Goal: Transaction & Acquisition: Purchase product/service

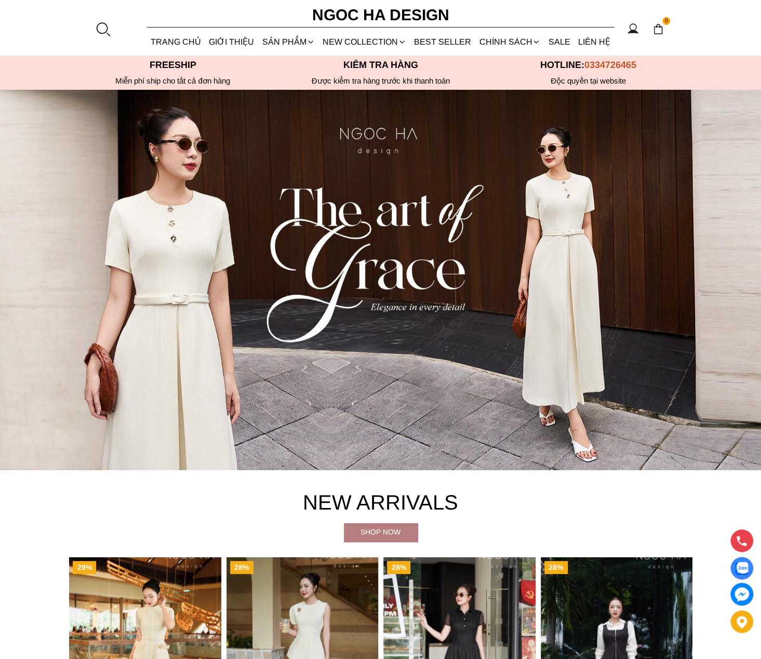
click at [104, 26] on div at bounding box center [103, 29] width 16 height 16
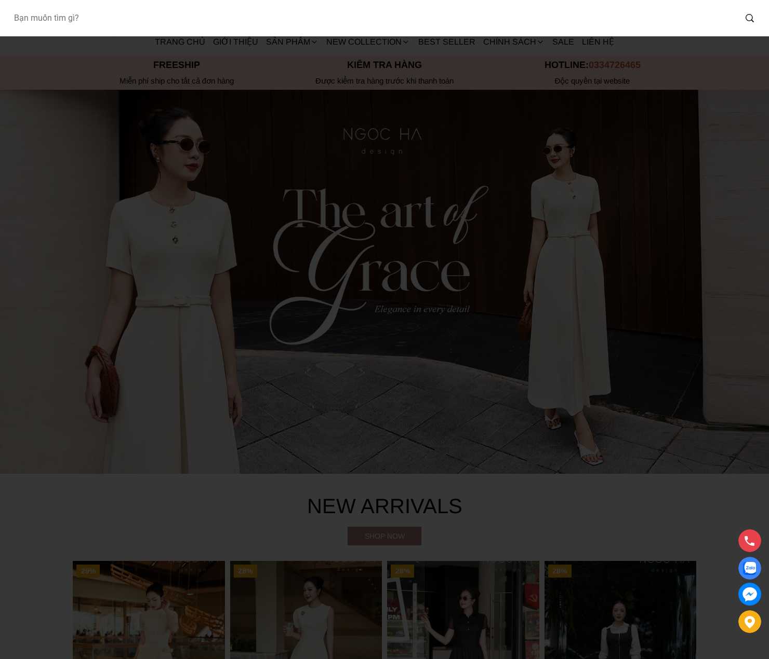
click at [184, 19] on input "Input search Bạn muốn tìm gì?" at bounding box center [370, 18] width 730 height 24
drag, startPoint x: 58, startPoint y: 20, endPoint x: -3, endPoint y: 22, distance: 60.8
type input "TP4376"
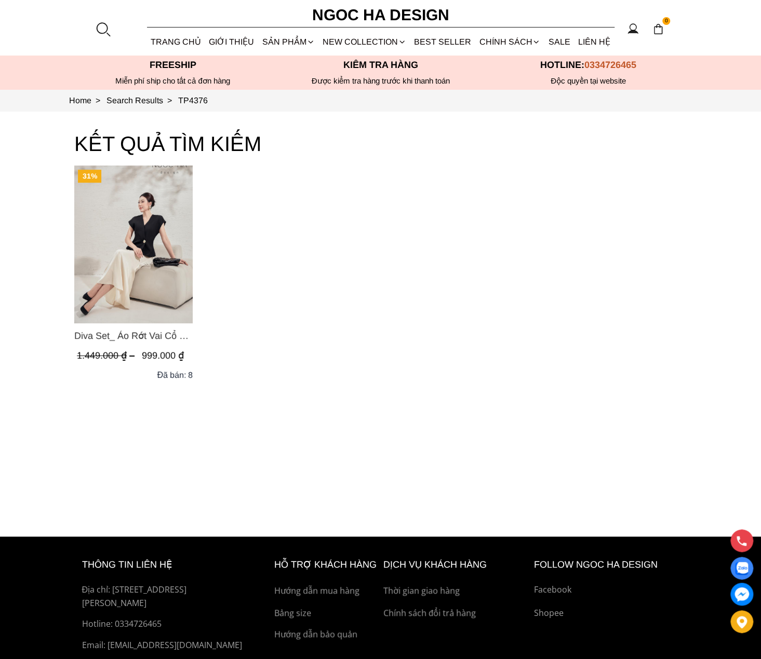
click at [119, 262] on img "Product image - Diva Set_ Áo Rớt Vai Cổ V, Chân Váy Lụa Đuôi Cá A1078+CV134" at bounding box center [133, 245] width 118 height 158
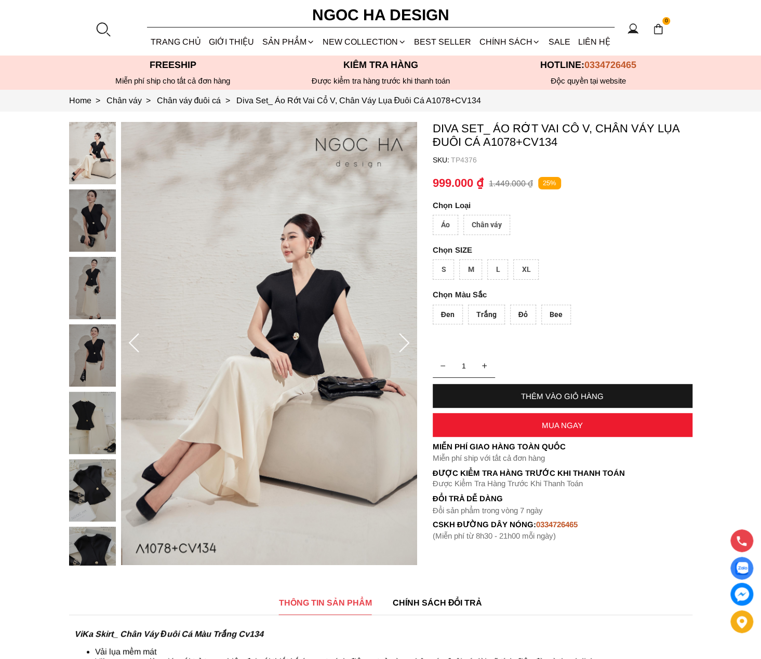
click at [446, 223] on div "Áo" at bounding box center [445, 225] width 25 height 20
click at [440, 271] on div "S" at bounding box center [443, 270] width 21 height 20
click at [448, 313] on div "Đen" at bounding box center [448, 315] width 30 height 20
click at [468, 270] on div "M" at bounding box center [470, 270] width 23 height 20
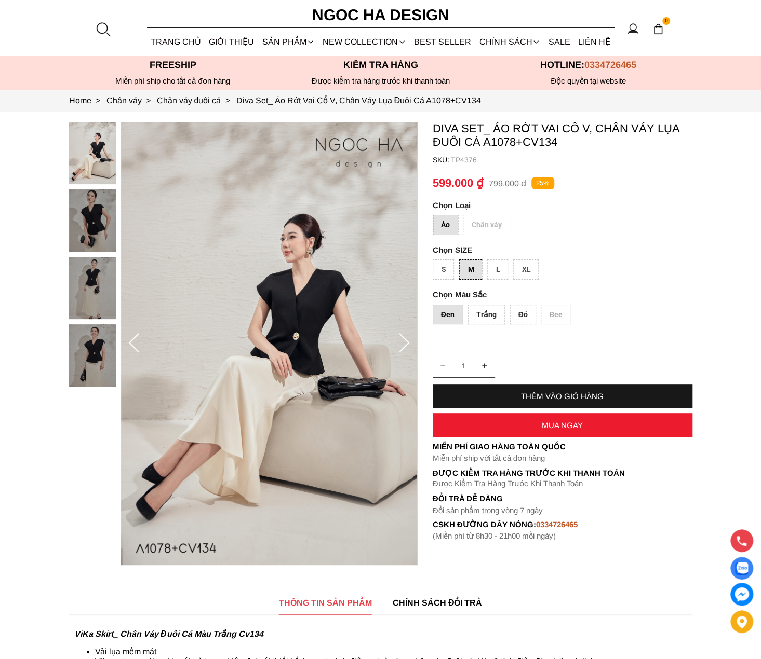
click at [494, 275] on div "L" at bounding box center [497, 270] width 21 height 20
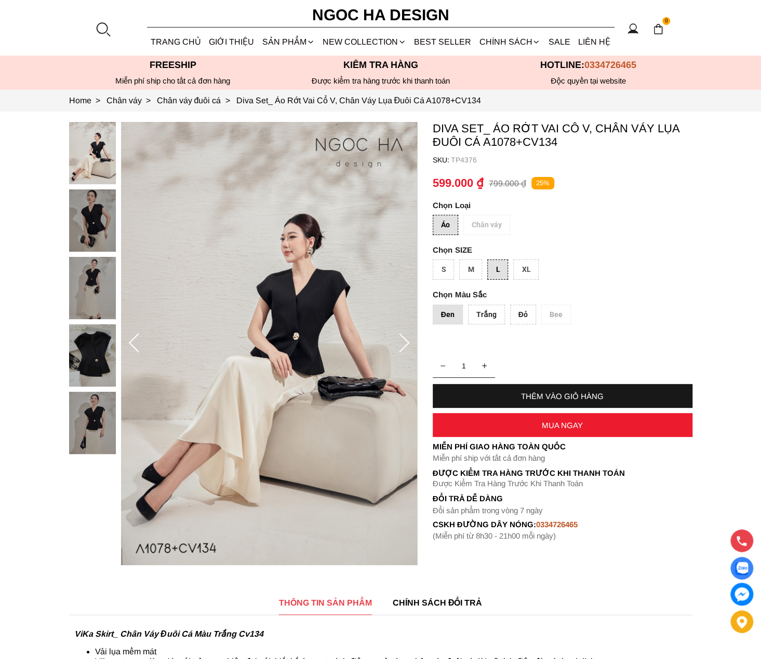
click at [492, 314] on div "Trắng" at bounding box center [486, 315] width 37 height 20
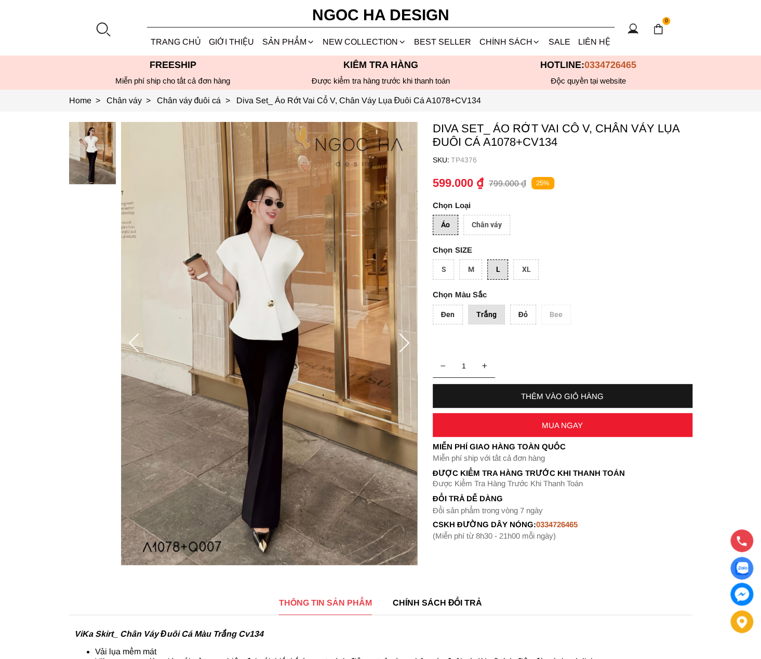
click at [490, 226] on div "Chân váy" at bounding box center [486, 225] width 47 height 20
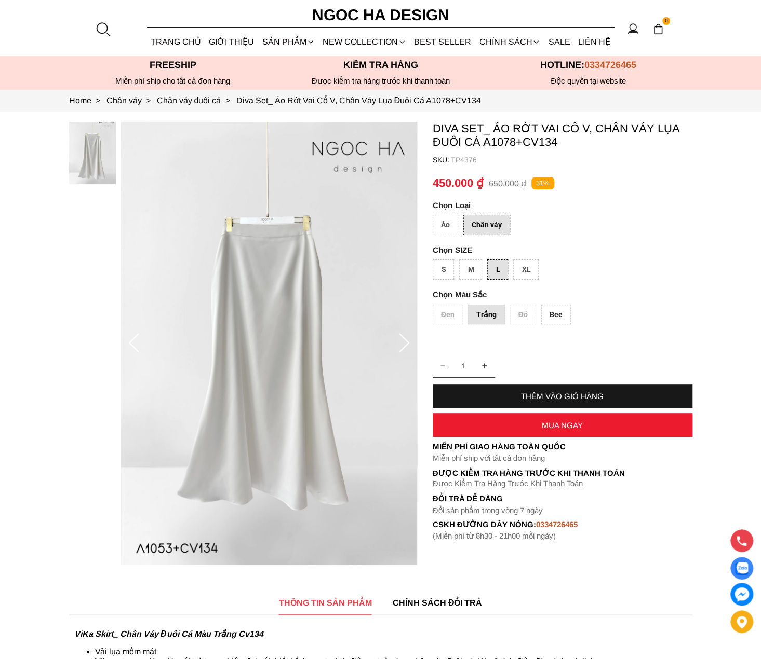
drag, startPoint x: 474, startPoint y: 157, endPoint x: 591, endPoint y: 159, distance: 117.4
click at [591, 159] on p "TP4376" at bounding box center [571, 160] width 241 height 8
click at [662, 57] on section "Freeship Miễn phí ship cho tất cả đơn hàng Kiểm tra hàng Độc quyền tại website …" at bounding box center [380, 73] width 761 height 34
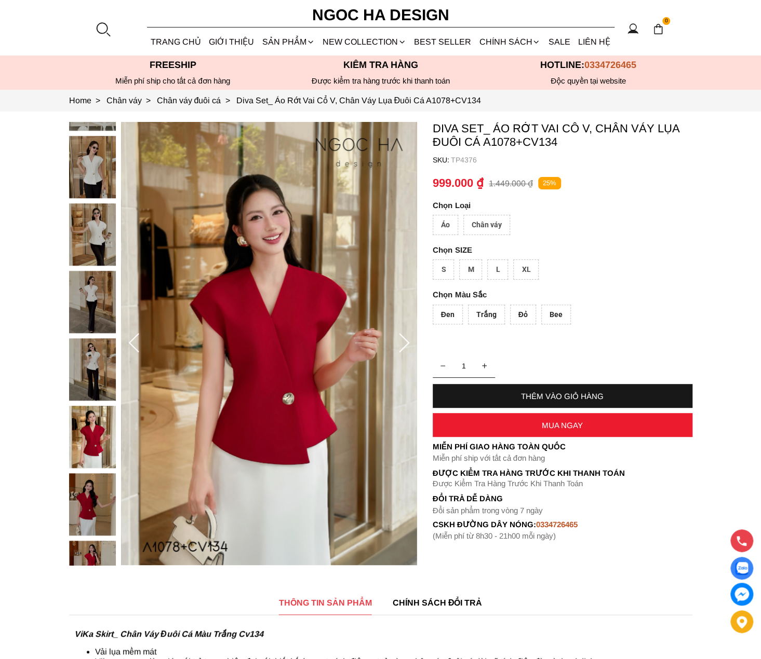
click at [443, 224] on div "Áo" at bounding box center [445, 225] width 25 height 20
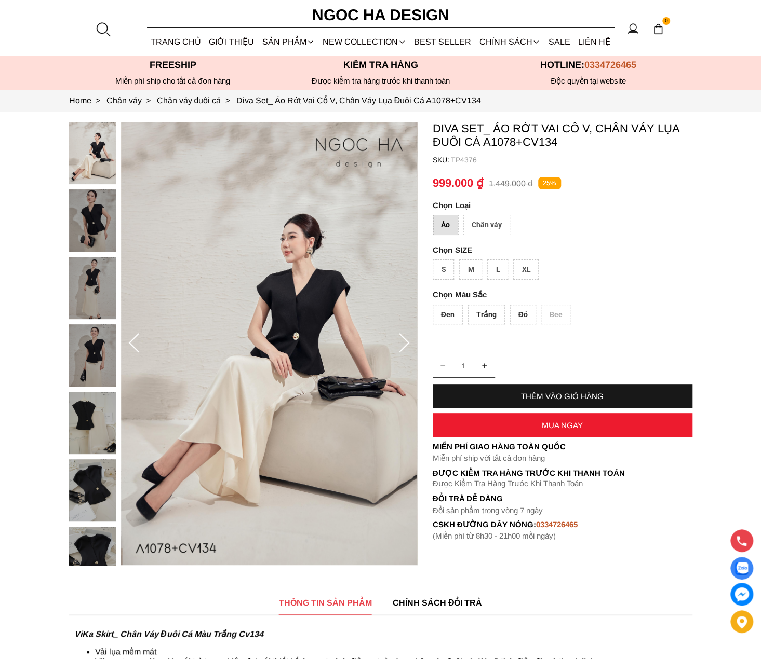
click at [467, 275] on div "M" at bounding box center [470, 270] width 23 height 20
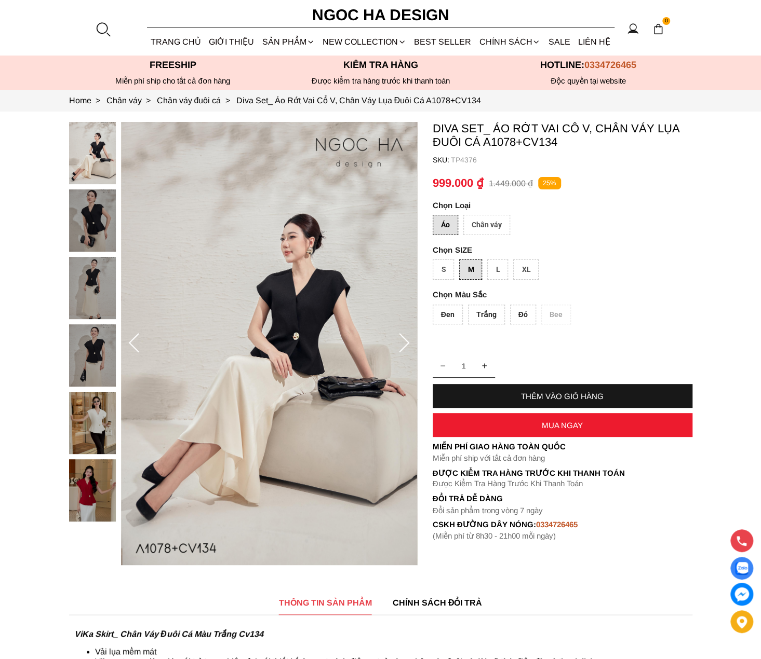
click at [483, 319] on div "Trắng" at bounding box center [486, 315] width 37 height 20
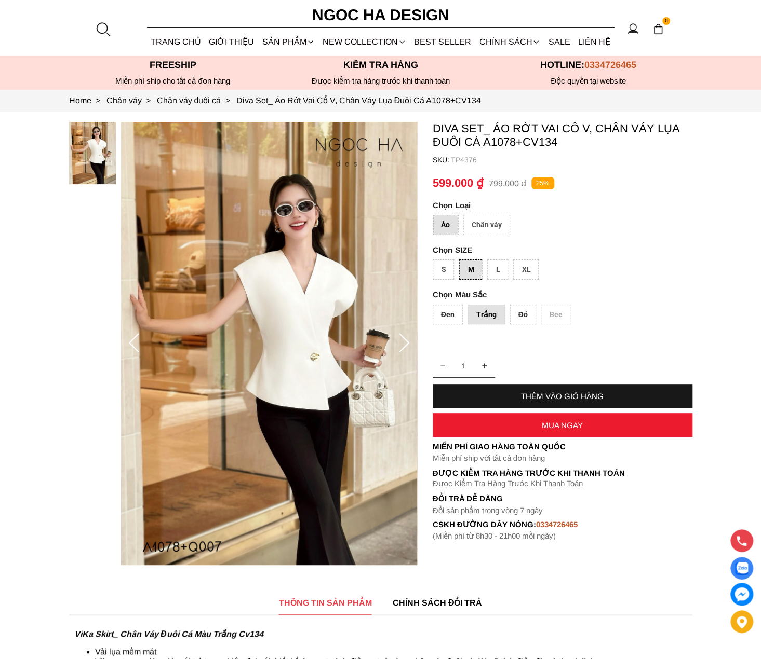
click at [44, 306] on section "Diva Set_ Áo Rớt Vai Cổ V, Chân Váy Lụa Đuôi Cá A1078+CV134 SKU: TP4376 Áo Chân…" at bounding box center [380, 344] width 761 height 464
